Goal: Task Accomplishment & Management: Manage account settings

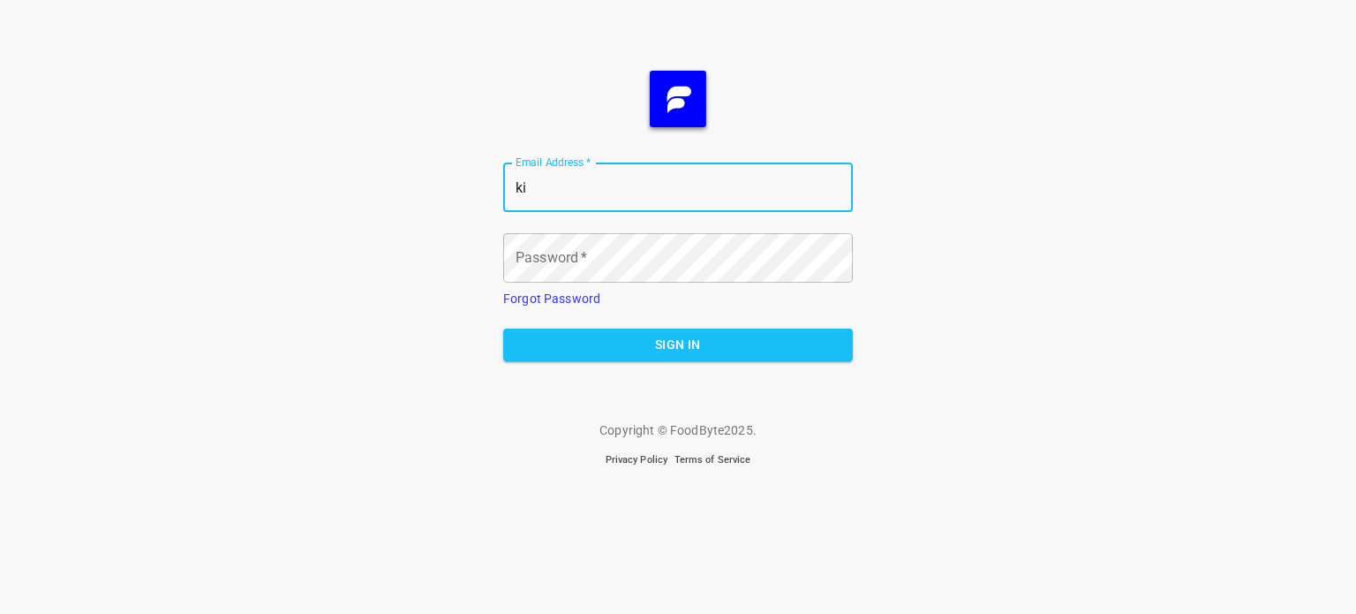
type input "ki"
drag, startPoint x: 540, startPoint y: 193, endPoint x: 448, endPoint y: 183, distance: 92.4
click at [448, 183] on div "Email Address   * ki Email Address * Password   * Password * Forgot Password Si…" at bounding box center [678, 307] width 1356 height 614
type input "[EMAIL_ADDRESS][DOMAIN_NAME]"
click at [646, 342] on span "Sign In" at bounding box center [677, 345] width 321 height 22
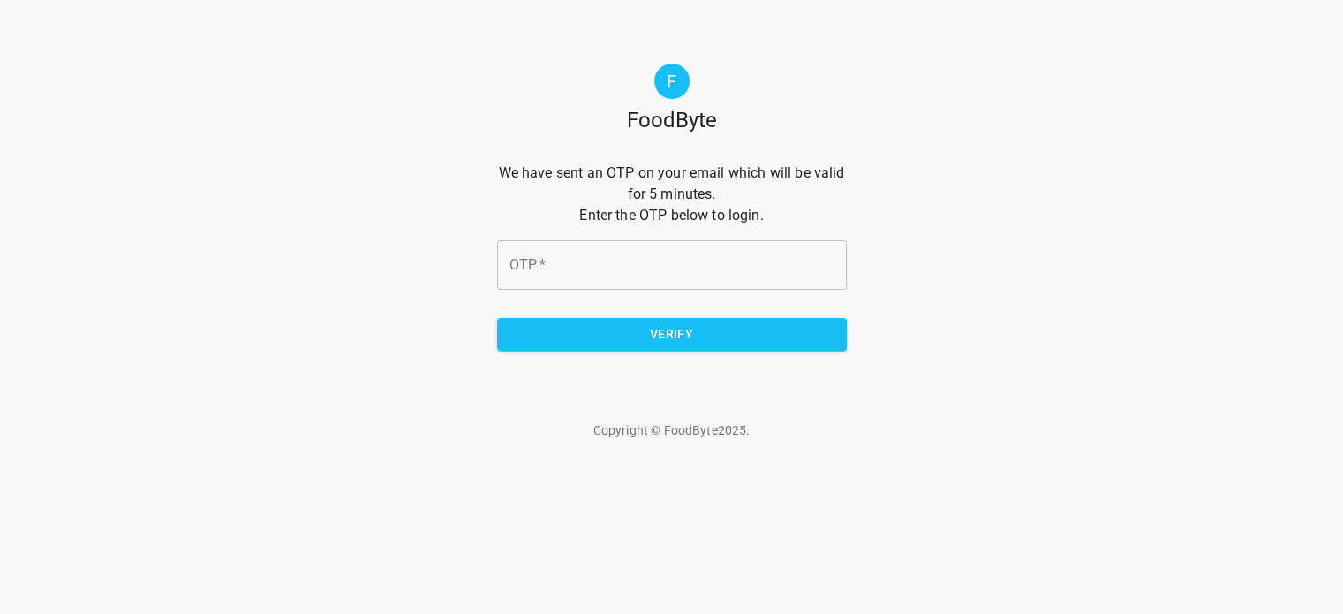
click at [665, 245] on input "OTP   *" at bounding box center [672, 264] width 350 height 49
type input "1898fd"
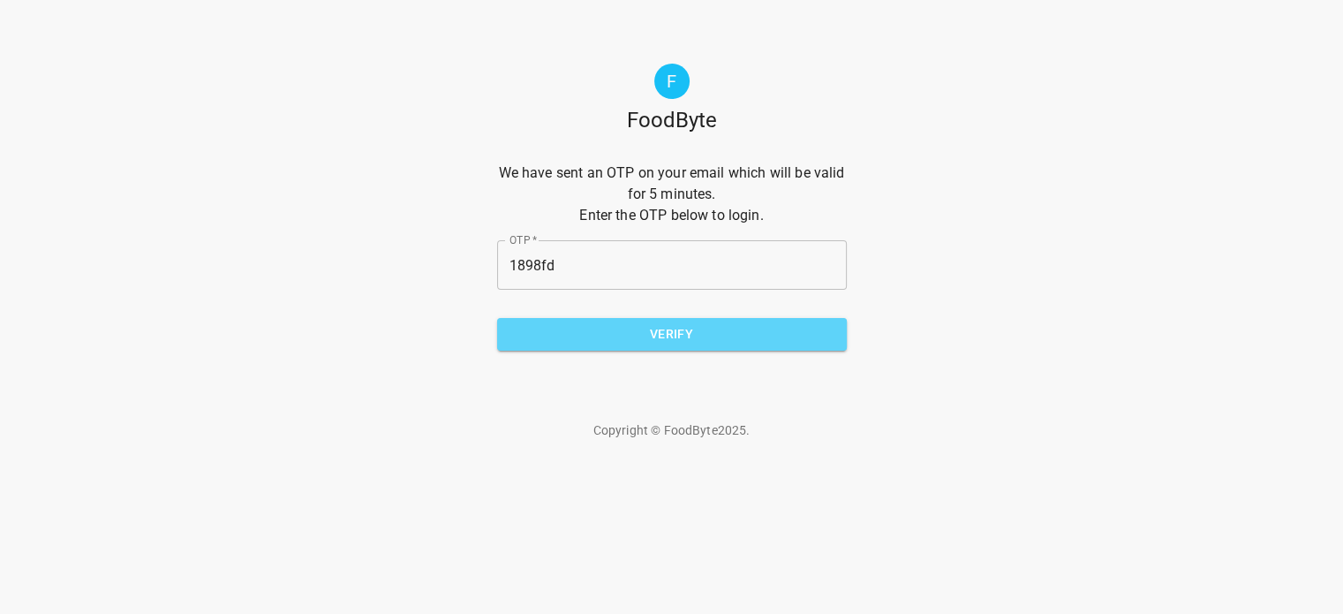
click at [676, 335] on span "Verify" at bounding box center [671, 334] width 321 height 22
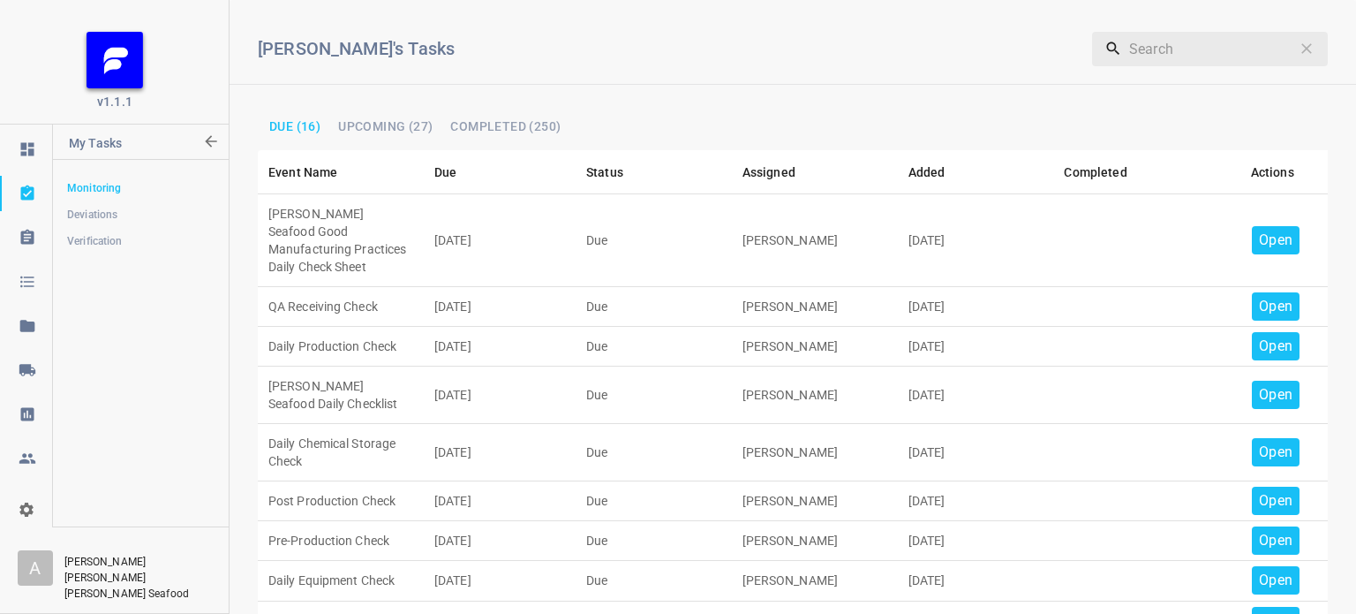
click at [32, 503] on icon "org-select" at bounding box center [27, 510] width 18 height 18
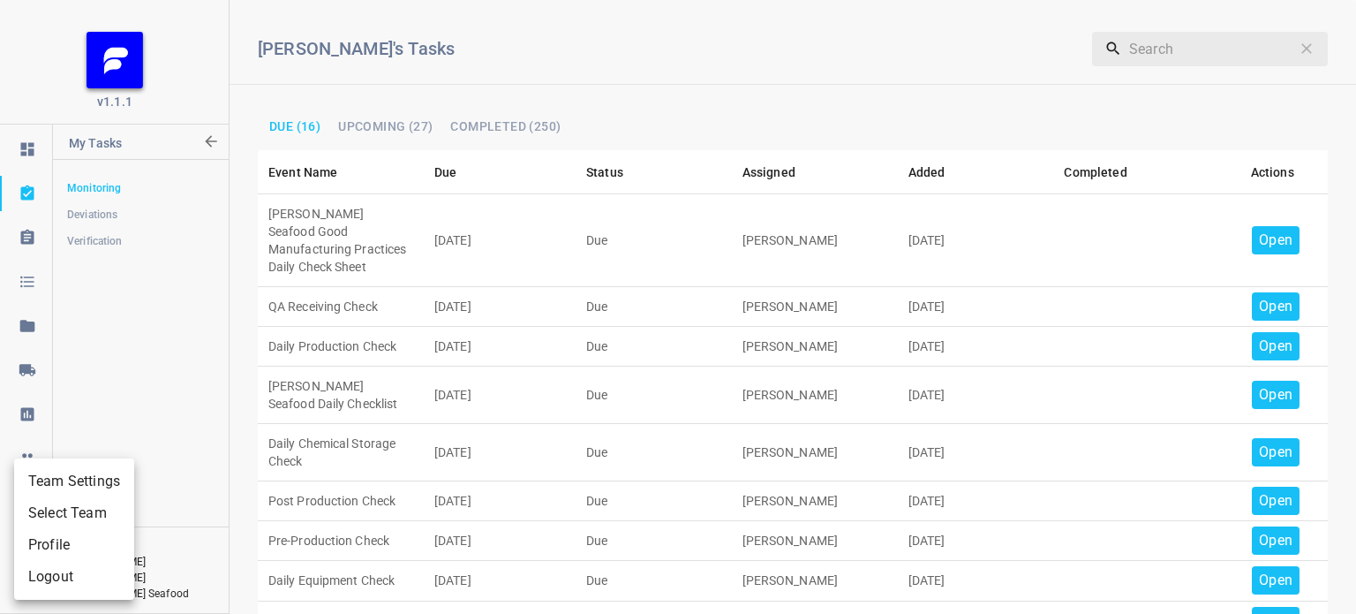
click at [104, 474] on li "Team Settings" at bounding box center [74, 481] width 120 height 32
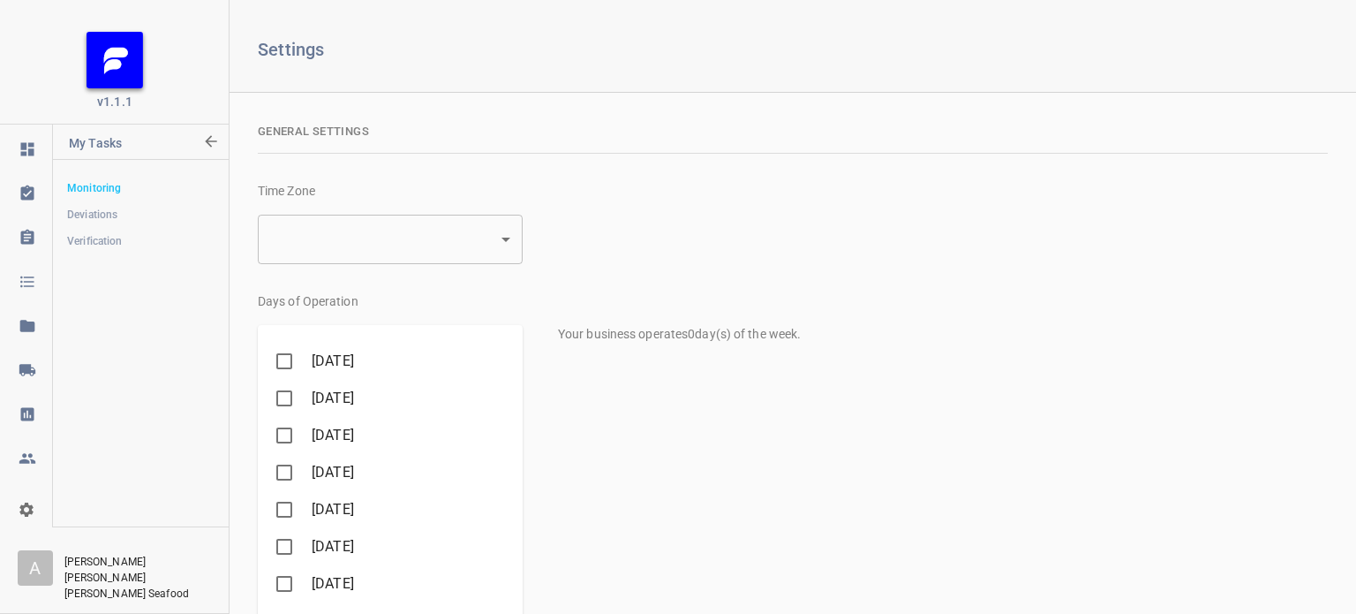
type input "2"
checkbox input "true"
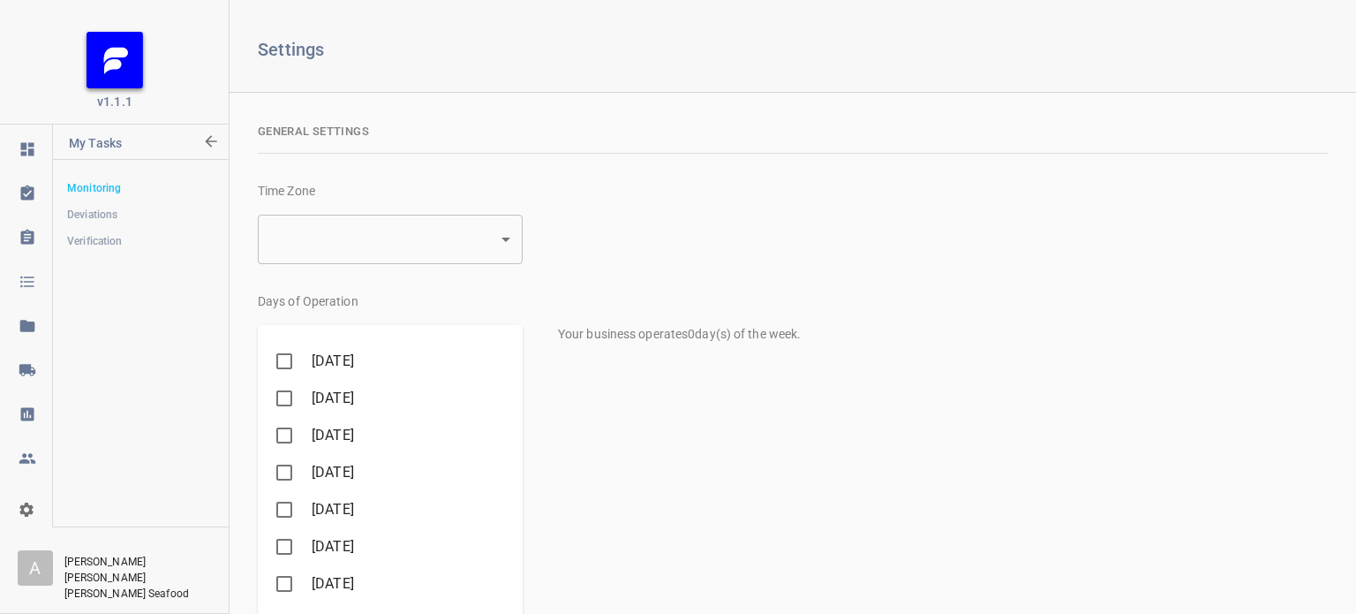
checkbox input "true"
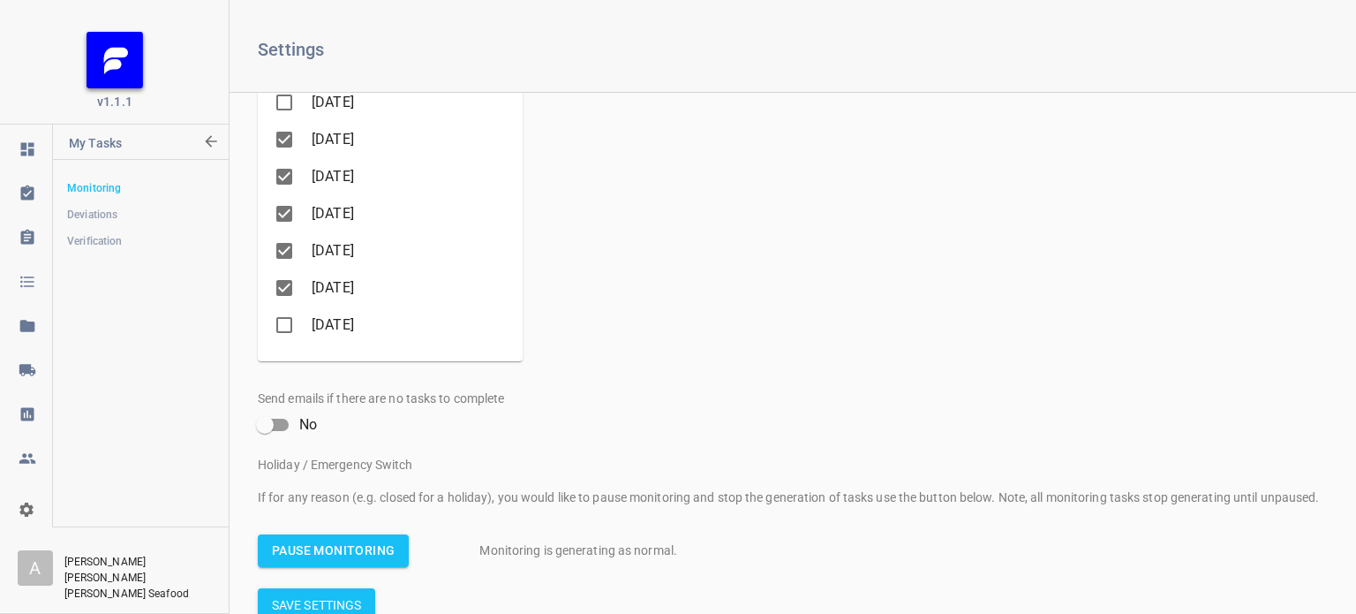
scroll to position [338, 0]
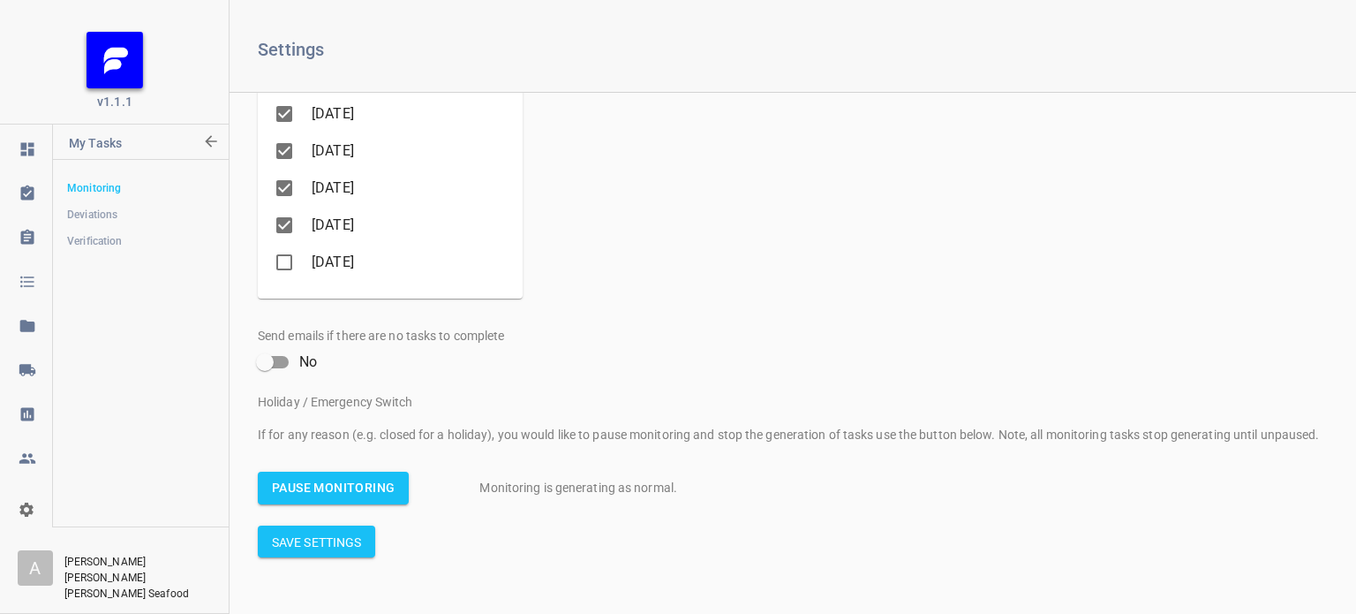
click at [318, 494] on span "Pause Monitoring" at bounding box center [333, 488] width 123 height 22
